Goal: Task Accomplishment & Management: Complete application form

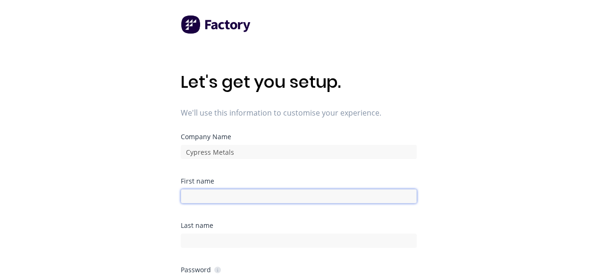
click at [239, 190] on input at bounding box center [299, 196] width 236 height 14
type input "[PERSON_NAME]"
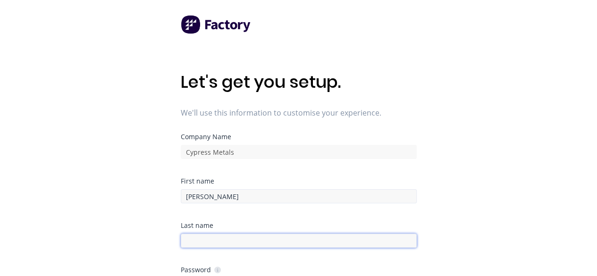
type input "[PERSON_NAME]"
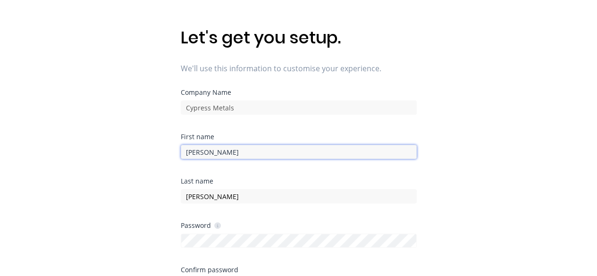
scroll to position [94, 0]
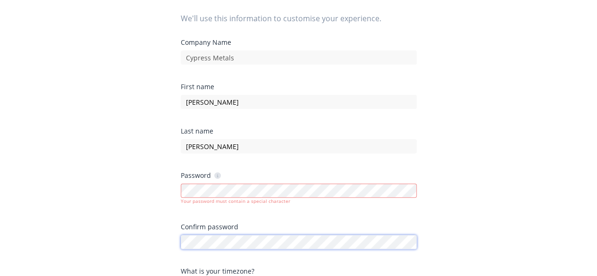
click at [257, 234] on div at bounding box center [299, 241] width 236 height 17
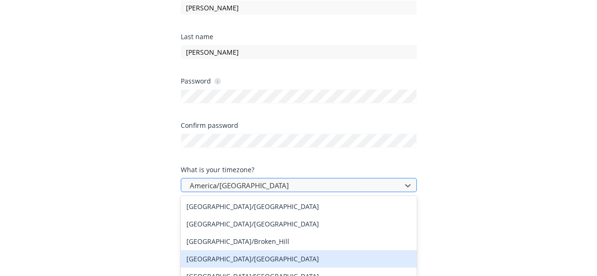
scroll to position [254, 0]
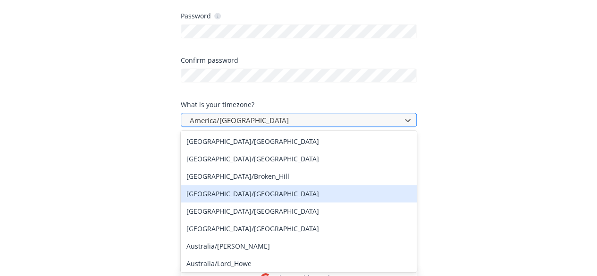
click at [243, 127] on div "432 results available. Use Up and Down to choose options, press Enter to select…" at bounding box center [299, 120] width 236 height 14
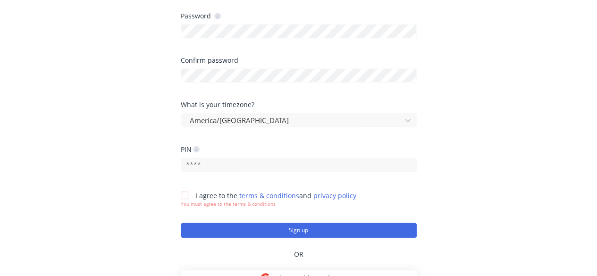
click at [406, 125] on div at bounding box center [407, 120] width 17 height 15
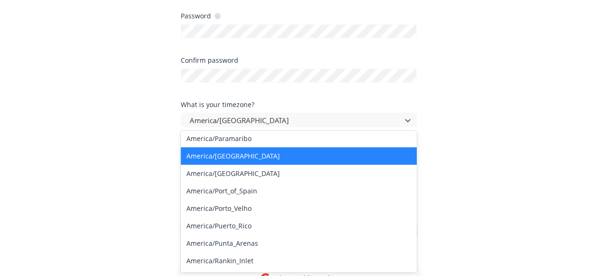
scroll to position [2927, 0]
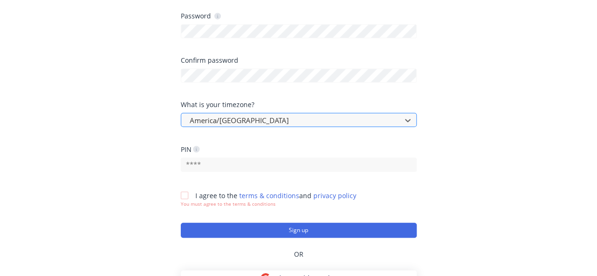
click at [256, 123] on div at bounding box center [293, 121] width 208 height 12
click at [255, 123] on div at bounding box center [293, 121] width 208 height 12
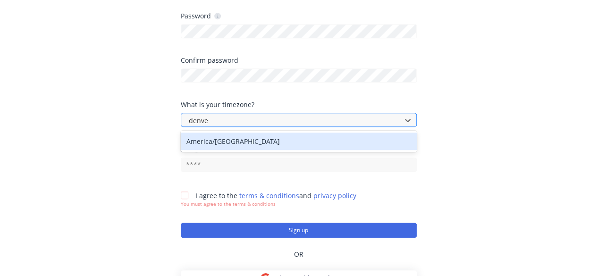
type input "[GEOGRAPHIC_DATA]"
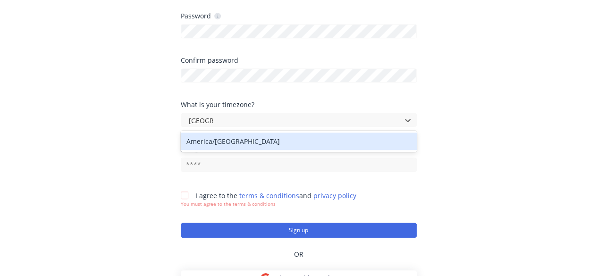
click at [243, 137] on div "America/[GEOGRAPHIC_DATA]" at bounding box center [299, 141] width 236 height 17
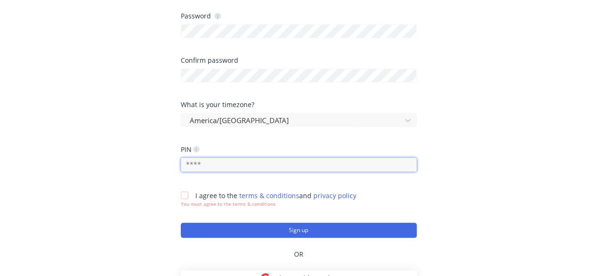
click at [271, 166] on input "text" at bounding box center [299, 165] width 236 height 14
type input "1945"
click at [190, 193] on div at bounding box center [184, 195] width 19 height 19
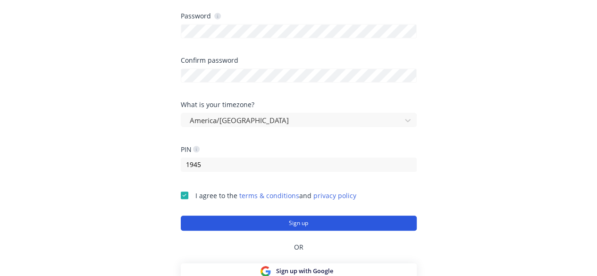
click at [239, 220] on button "Sign up" at bounding box center [299, 223] width 236 height 15
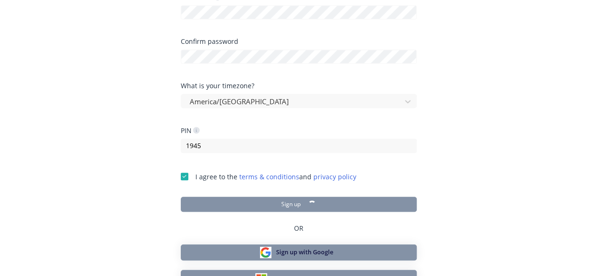
scroll to position [283, 0]
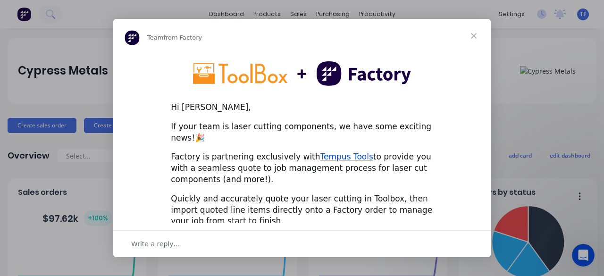
click at [469, 32] on span "Close" at bounding box center [474, 36] width 34 height 34
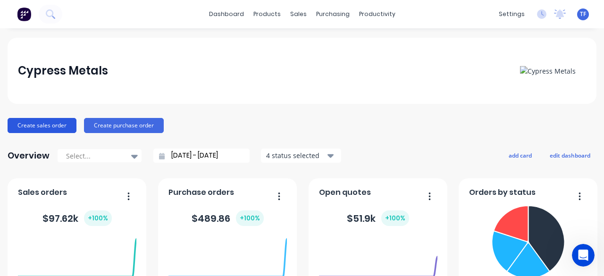
click at [57, 124] on button "Create sales order" at bounding box center [42, 125] width 69 height 15
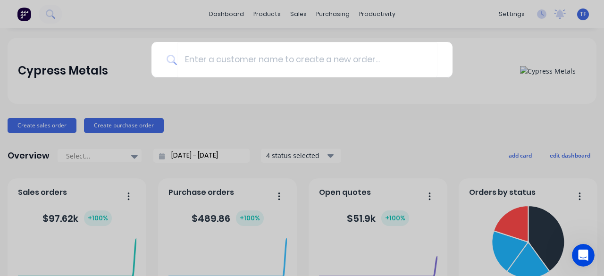
click at [209, 129] on div at bounding box center [302, 138] width 604 height 276
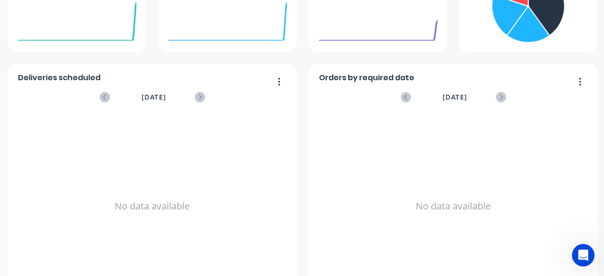
scroll to position [263, 0]
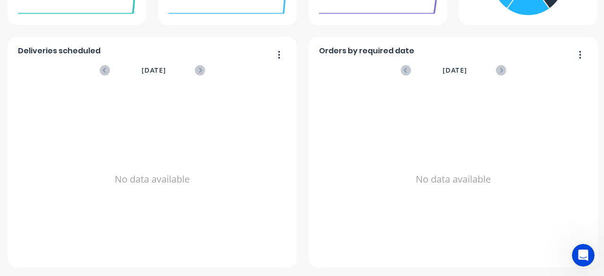
click at [180, 76] on div "September 2025" at bounding box center [153, 70] width 104 height 20
click at [190, 70] on div "September 2025" at bounding box center [153, 70] width 104 height 10
click at [195, 72] on icon at bounding box center [200, 70] width 10 height 10
click at [192, 72] on div at bounding box center [152, 165] width 269 height 211
click at [100, 68] on icon at bounding box center [105, 70] width 10 height 10
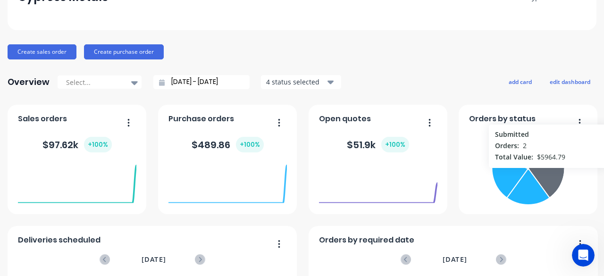
scroll to position [27, 0]
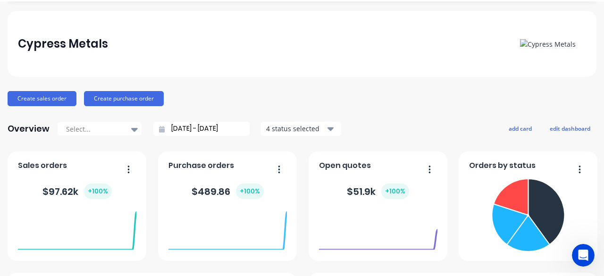
click at [556, 42] on img at bounding box center [548, 44] width 56 height 10
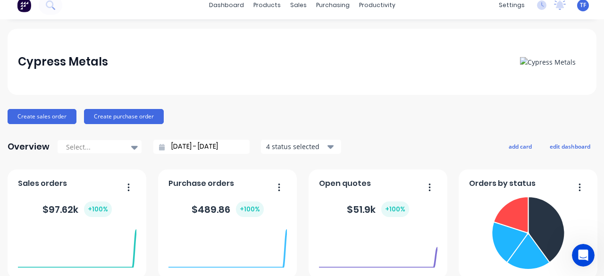
scroll to position [0, 0]
